Goal: Information Seeking & Learning: Stay updated

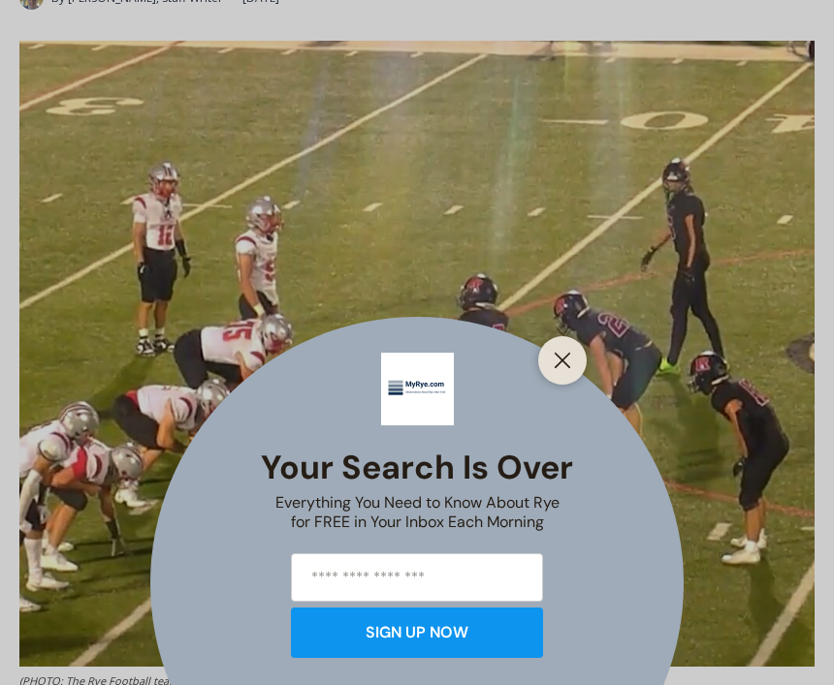
scroll to position [690, 0]
click at [569, 374] on button "Close" at bounding box center [562, 360] width 27 height 27
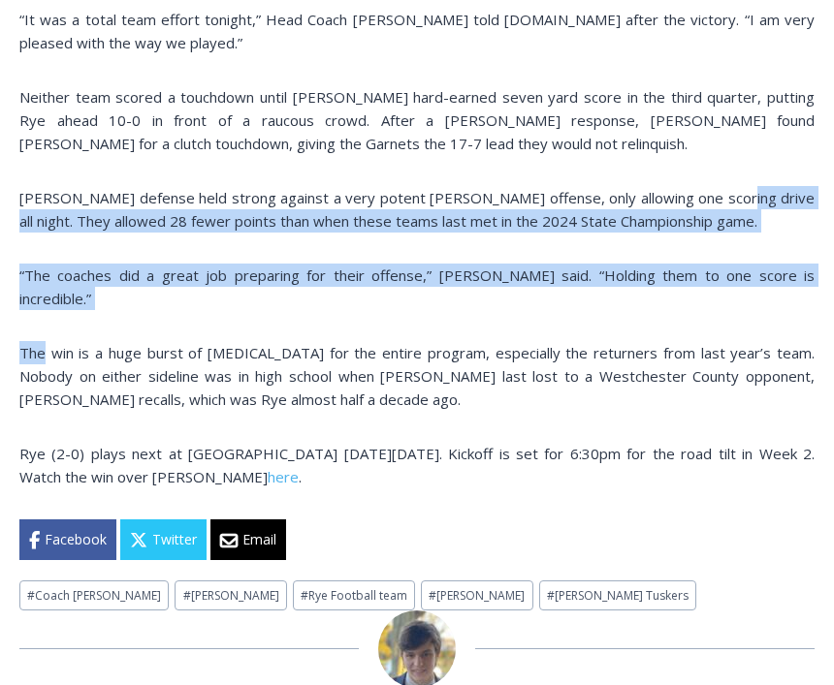
scroll to position [1505, 0]
click at [682, 341] on p "The win is a huge burst of adrenaline for the entire program, especially the re…" at bounding box center [416, 376] width 795 height 70
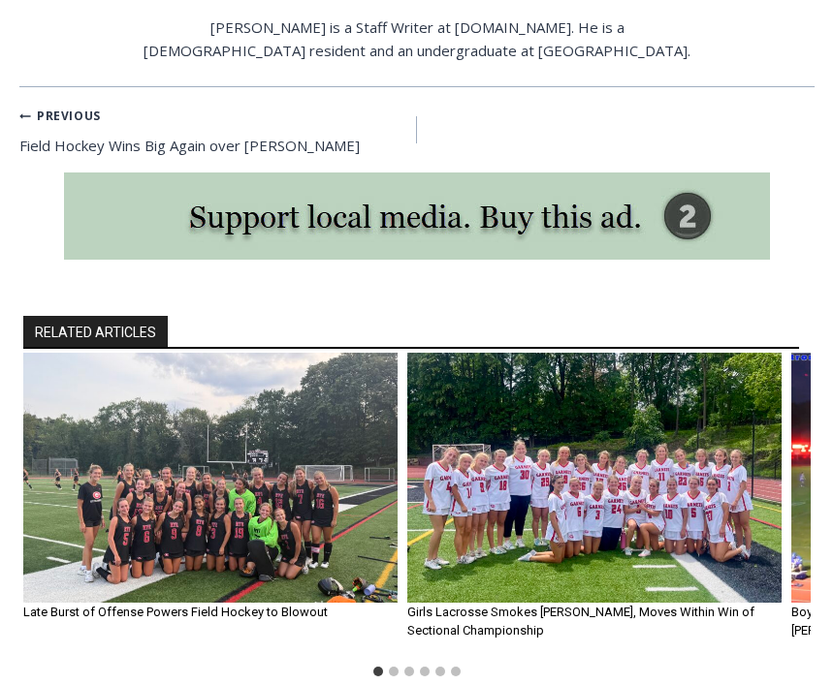
scroll to position [1615, 0]
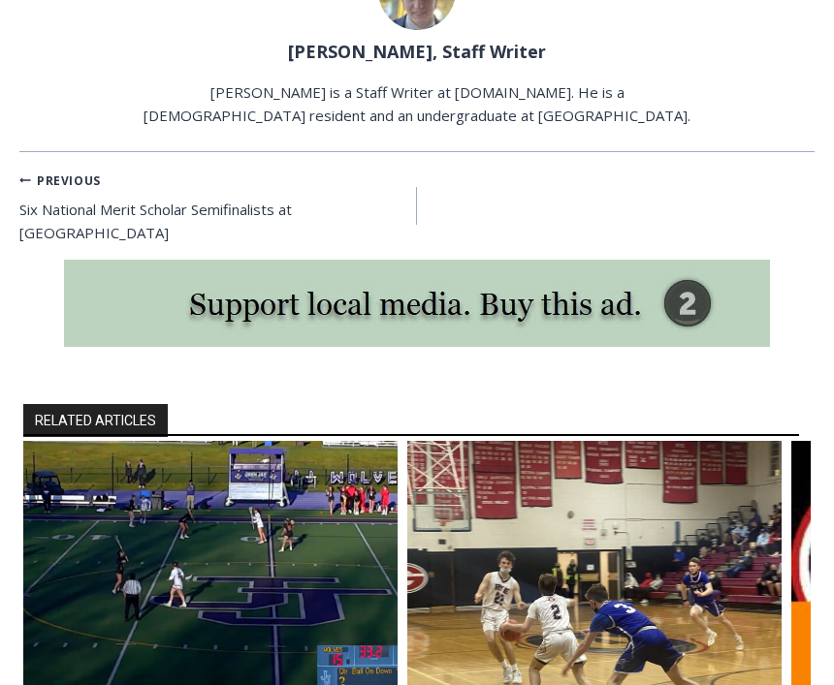
scroll to position [1922, 0]
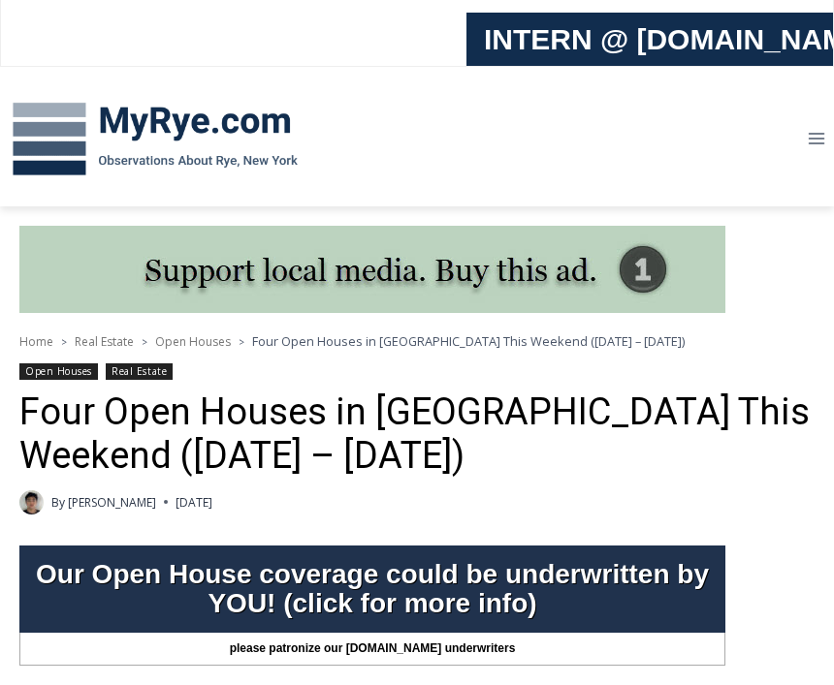
scroll to position [184, 0]
